Goal: Transaction & Acquisition: Download file/media

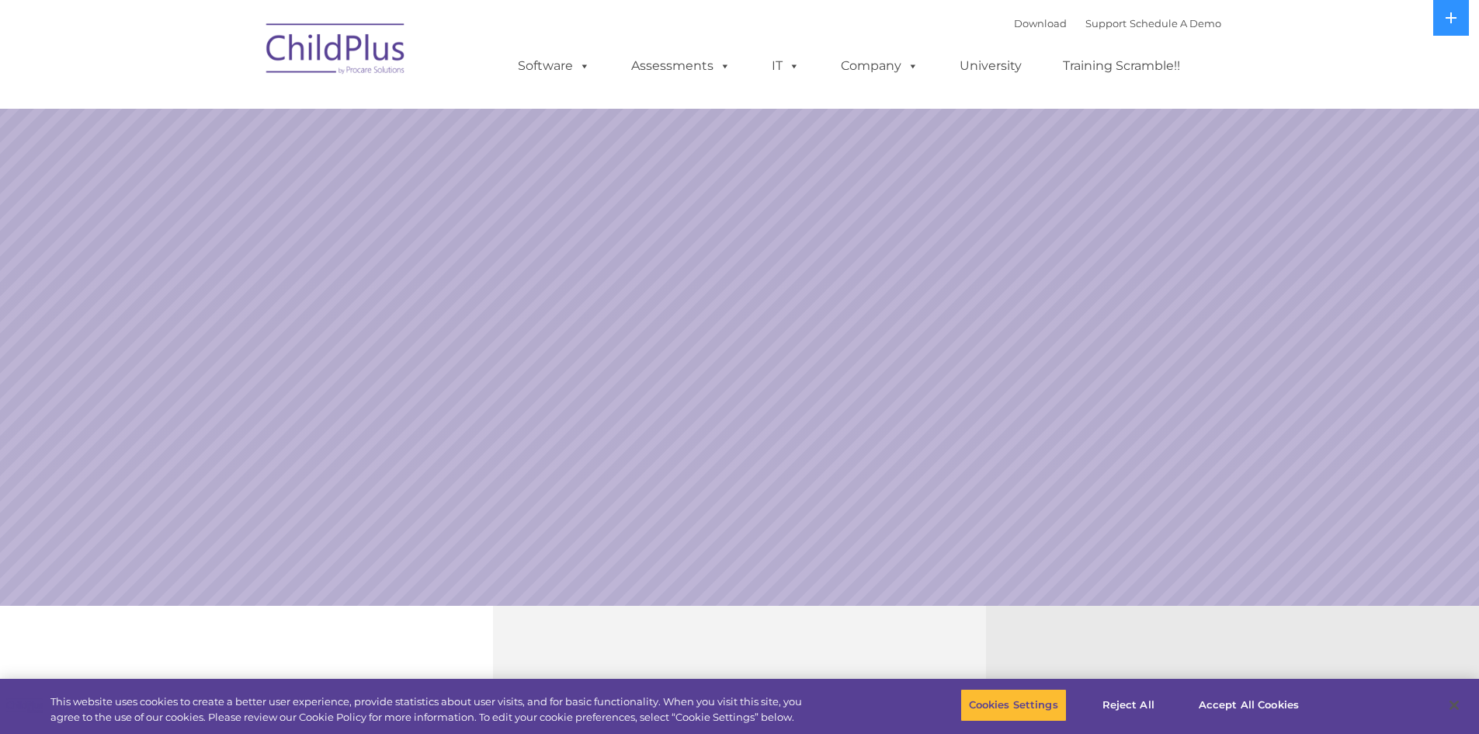
select select "MEDIUM"
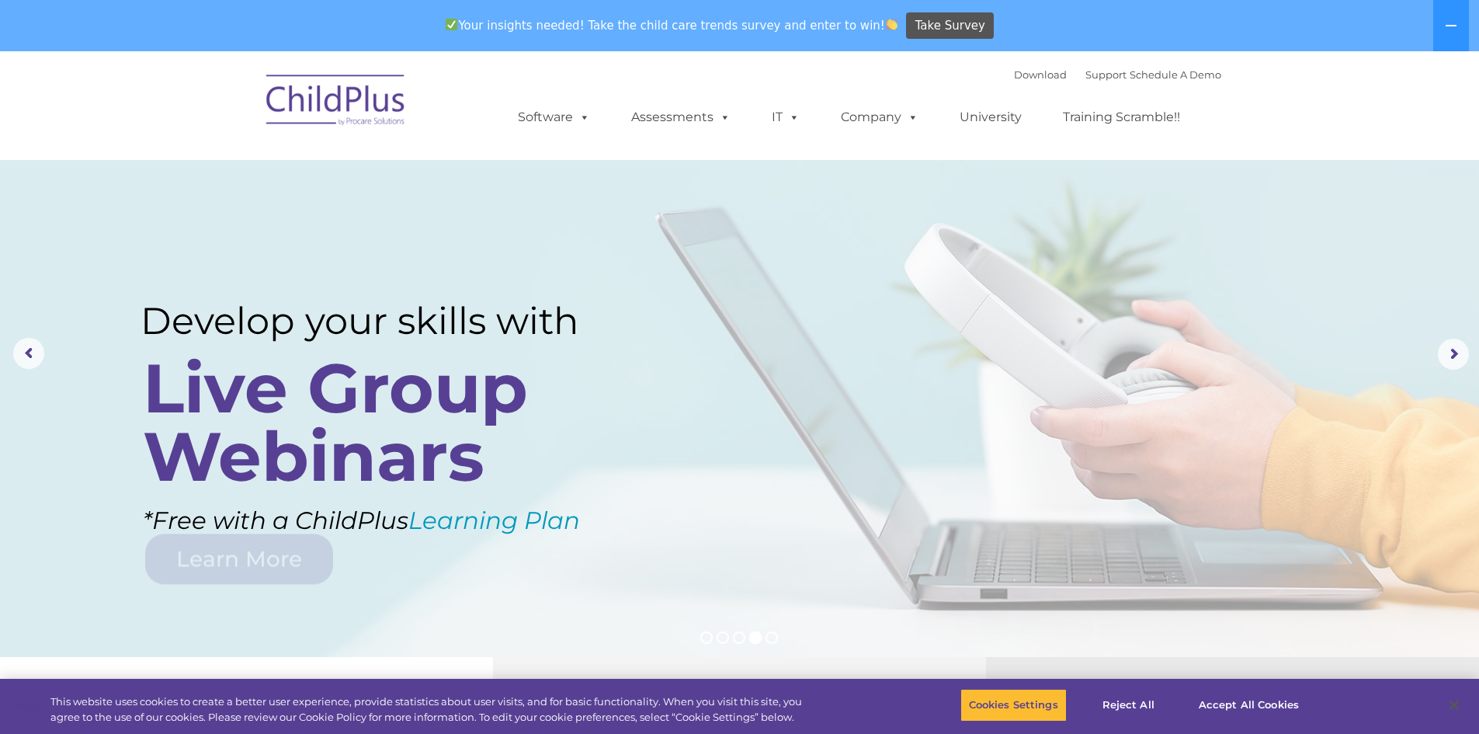
drag, startPoint x: 1430, startPoint y: 0, endPoint x: 916, endPoint y: 347, distance: 620.3
click at [916, 347] on rs-layer at bounding box center [739, 354] width 1479 height 606
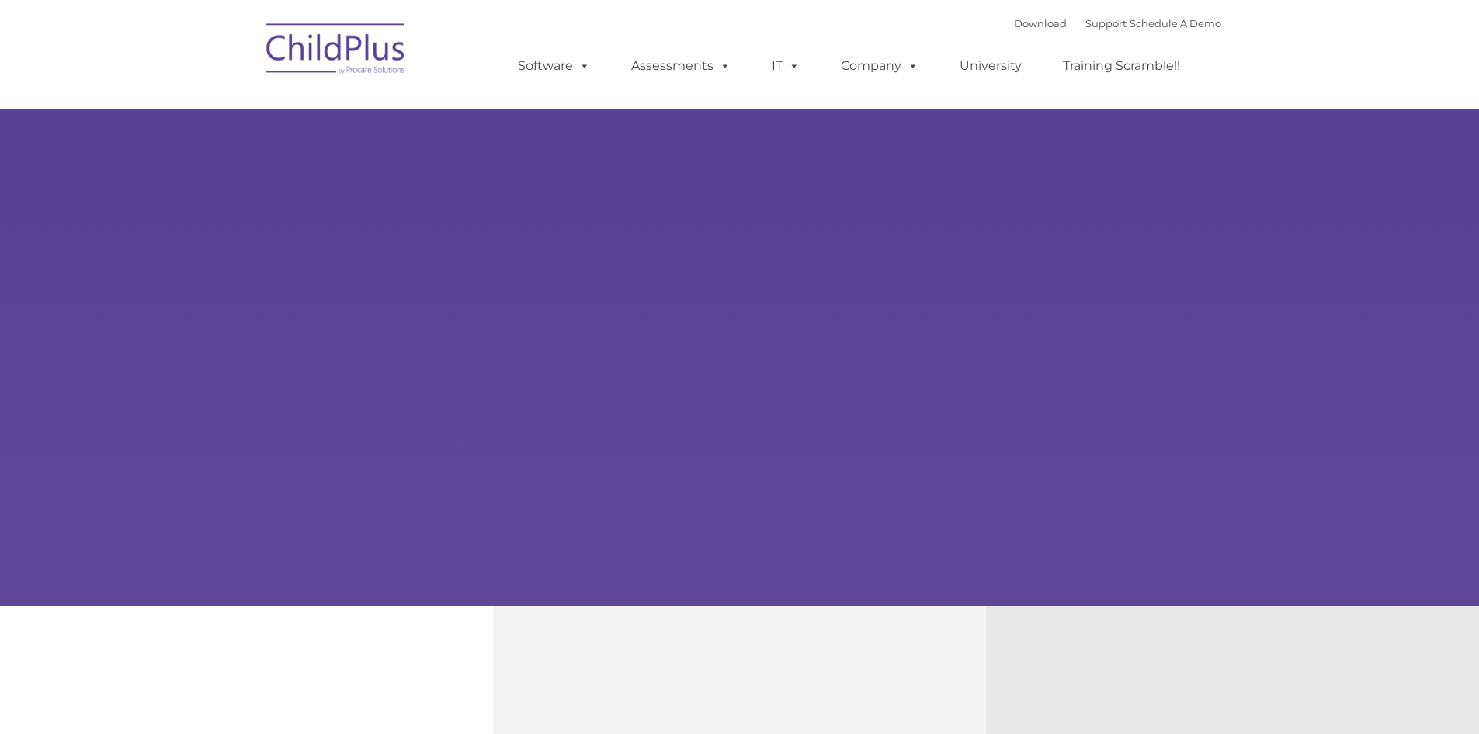
type input ""
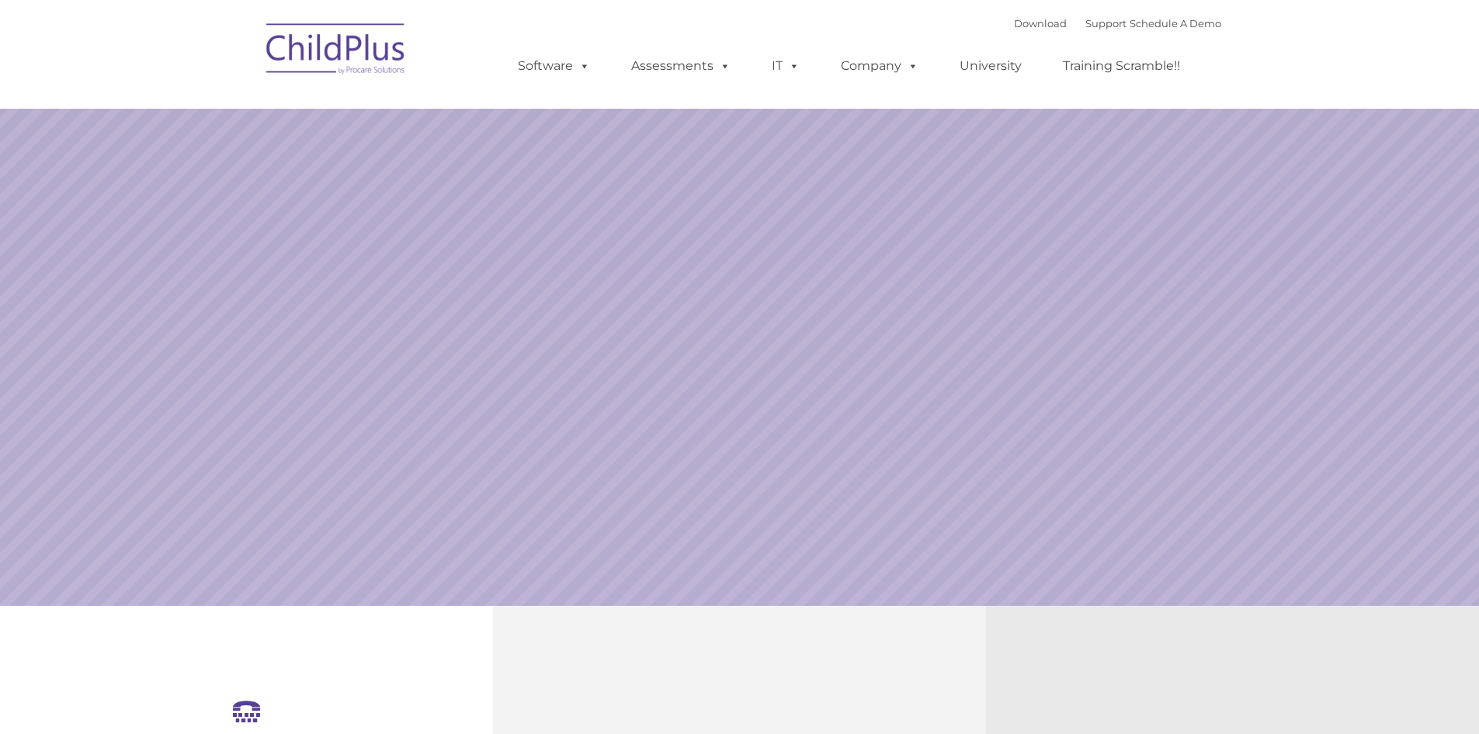
select select "MEDIUM"
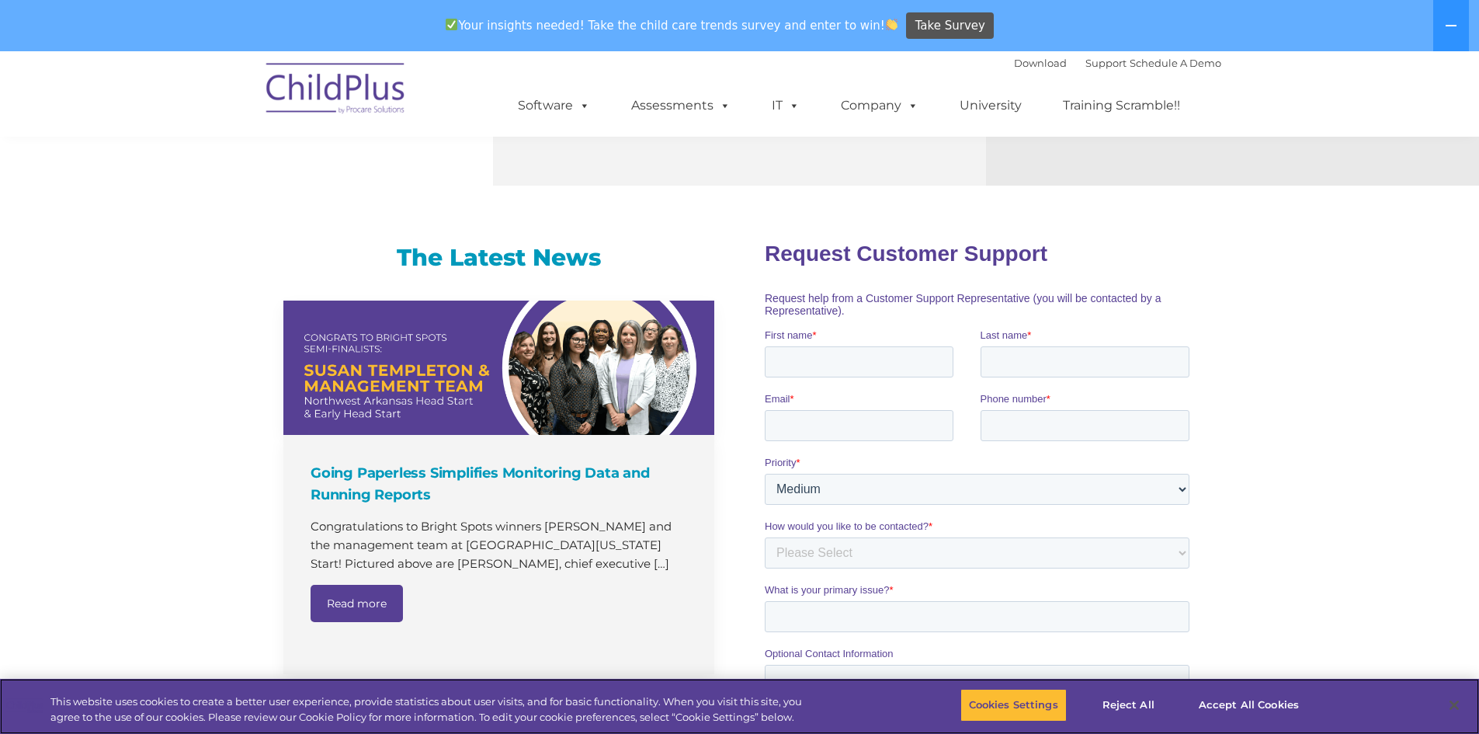
scroll to position [838, 0]
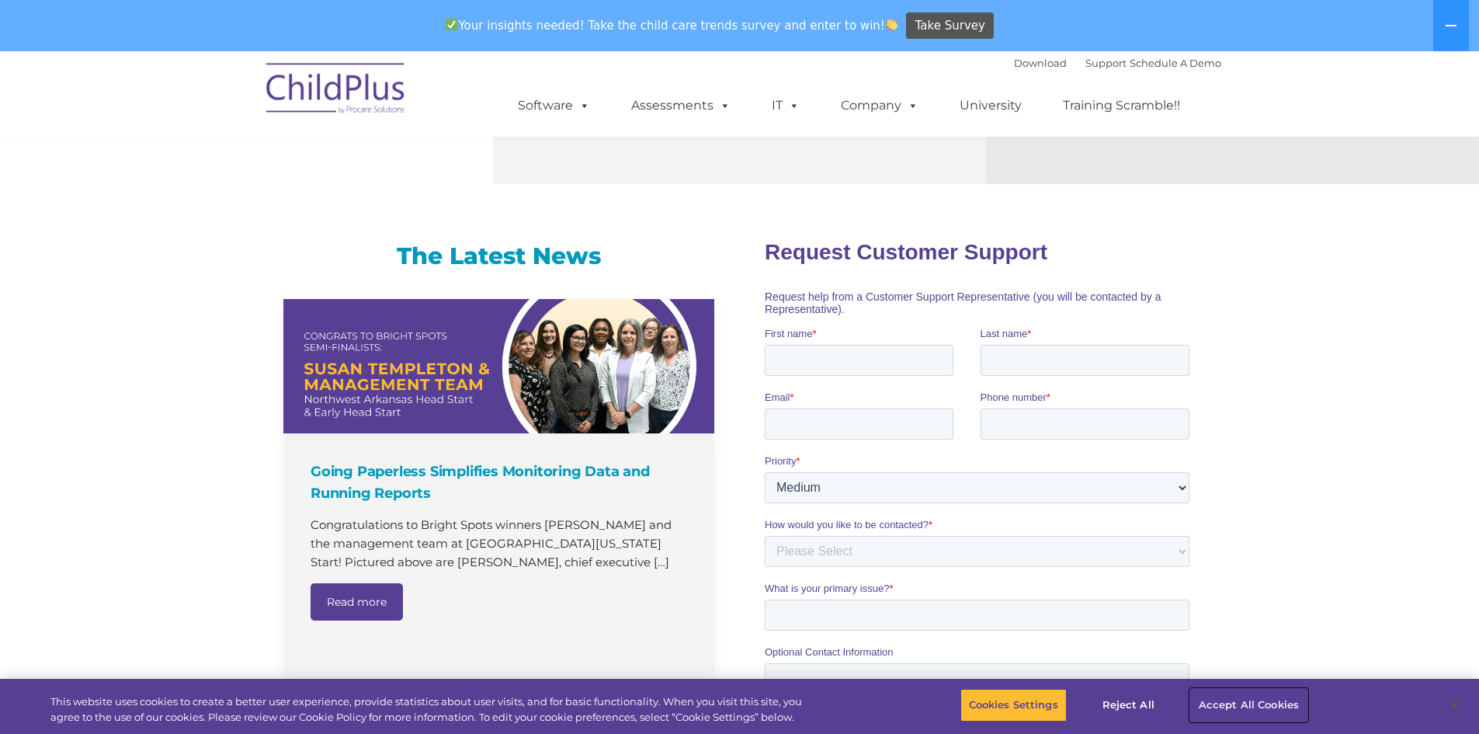
click at [1222, 695] on button "Accept All Cookies" at bounding box center [1248, 705] width 117 height 33
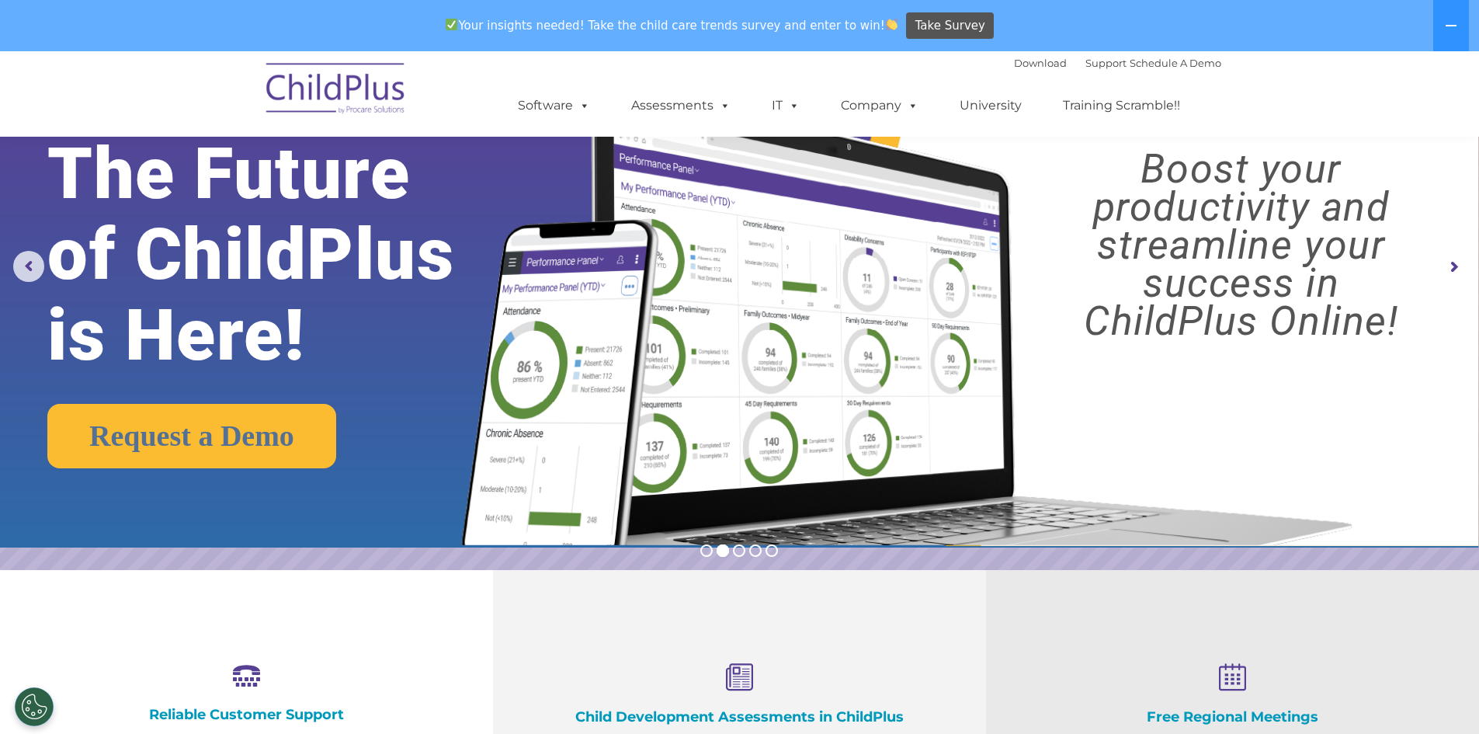
scroll to position [0, 0]
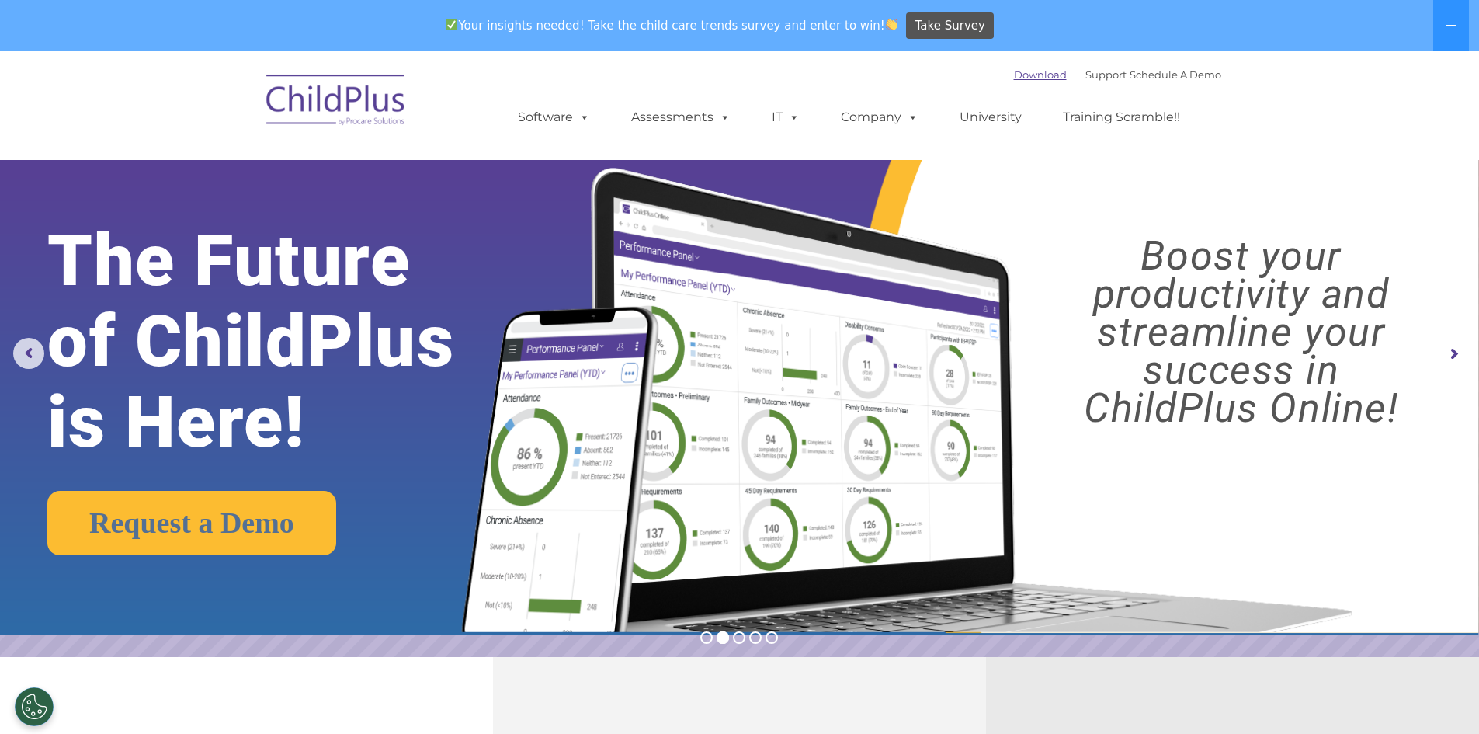
click at [1014, 75] on link "Download" at bounding box center [1040, 74] width 53 height 12
